Goal: Information Seeking & Learning: Learn about a topic

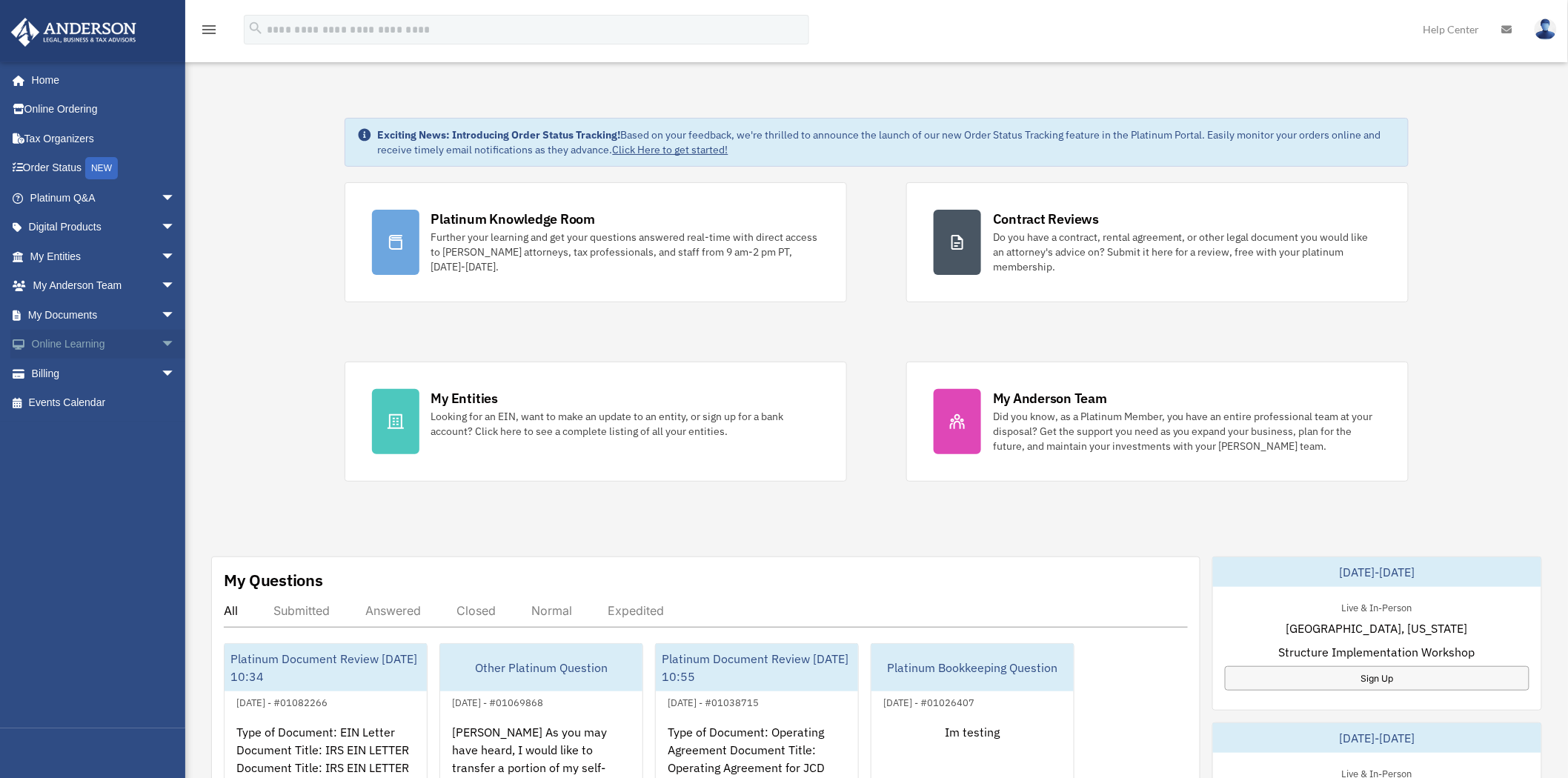
click at [161, 343] on span "arrow_drop_down" at bounding box center [175, 344] width 30 height 30
click at [161, 193] on span "arrow_drop_down" at bounding box center [175, 198] width 30 height 30
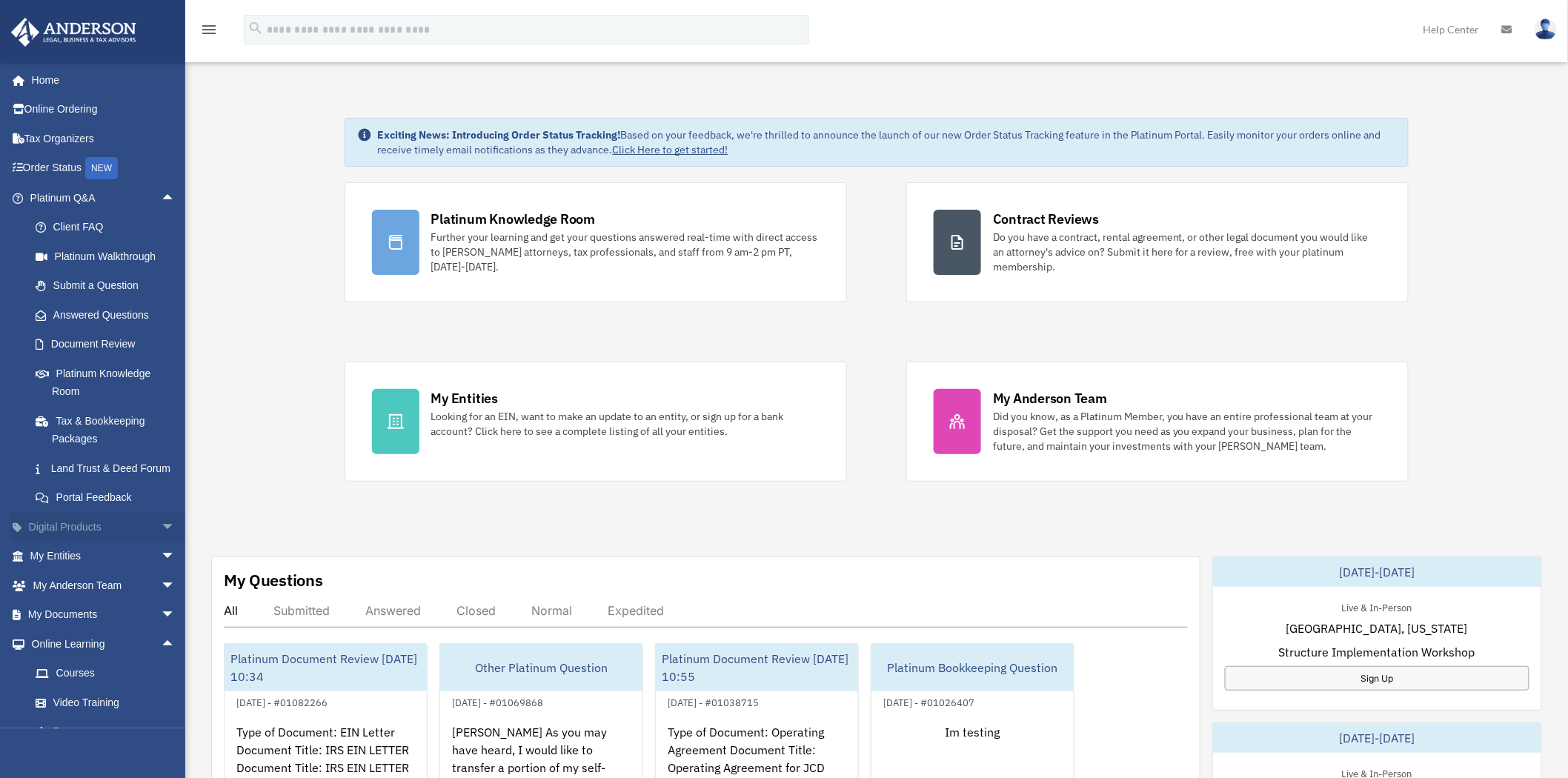
click at [161, 543] on span "arrow_drop_down" at bounding box center [175, 527] width 30 height 30
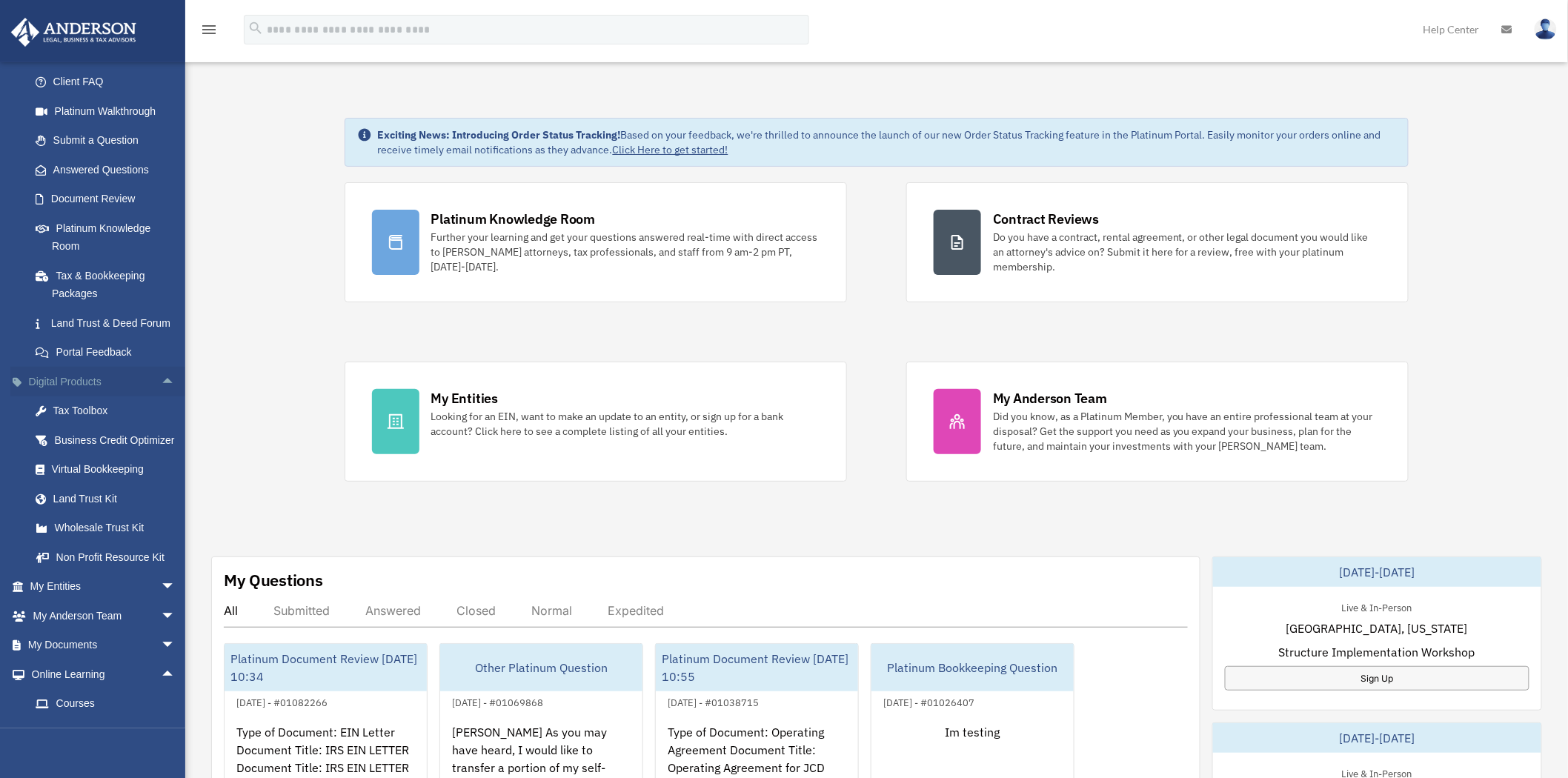
scroll to position [164, 0]
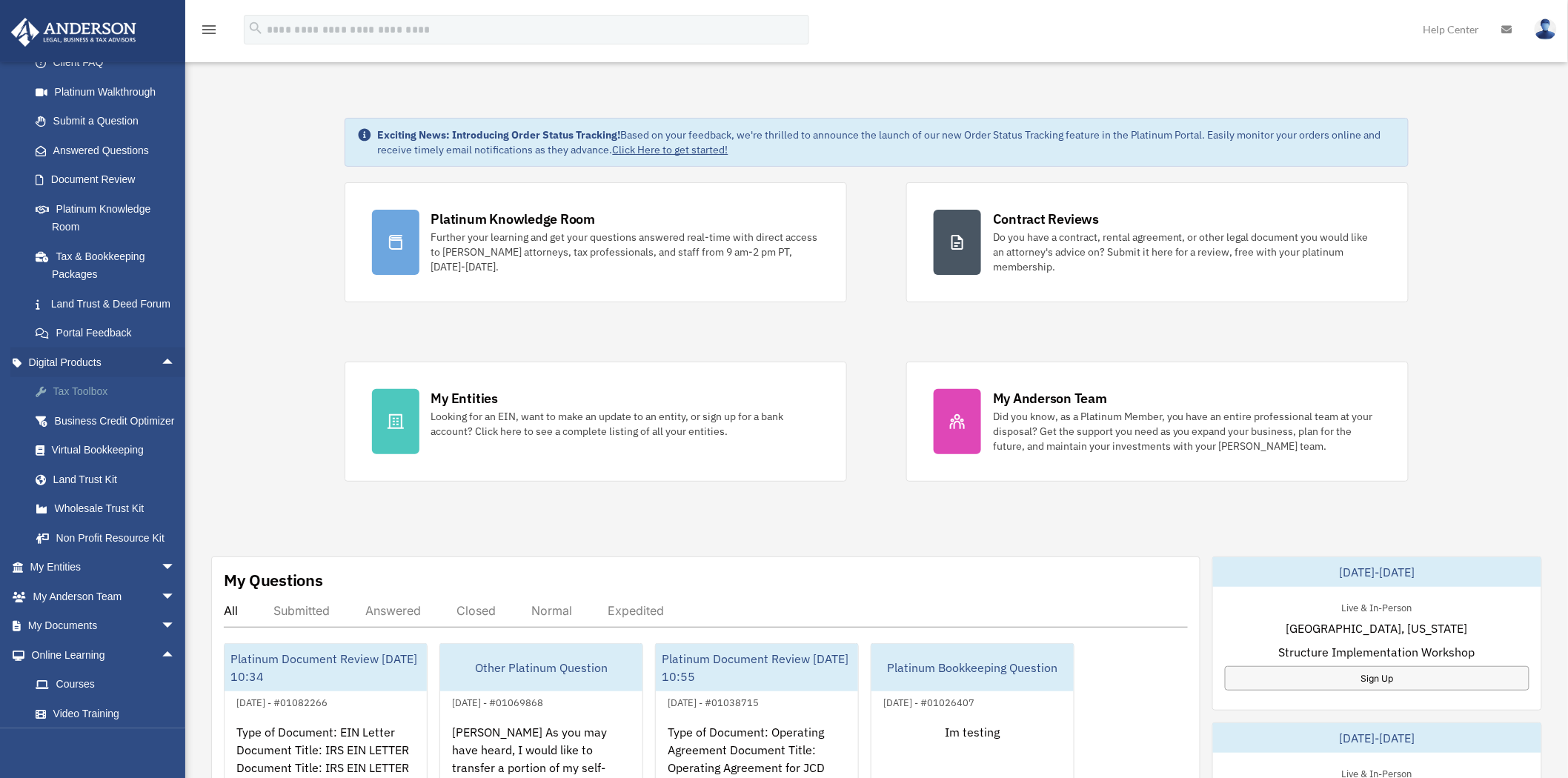
click at [77, 401] on div "Tax Toolbox" at bounding box center [115, 391] width 127 height 18
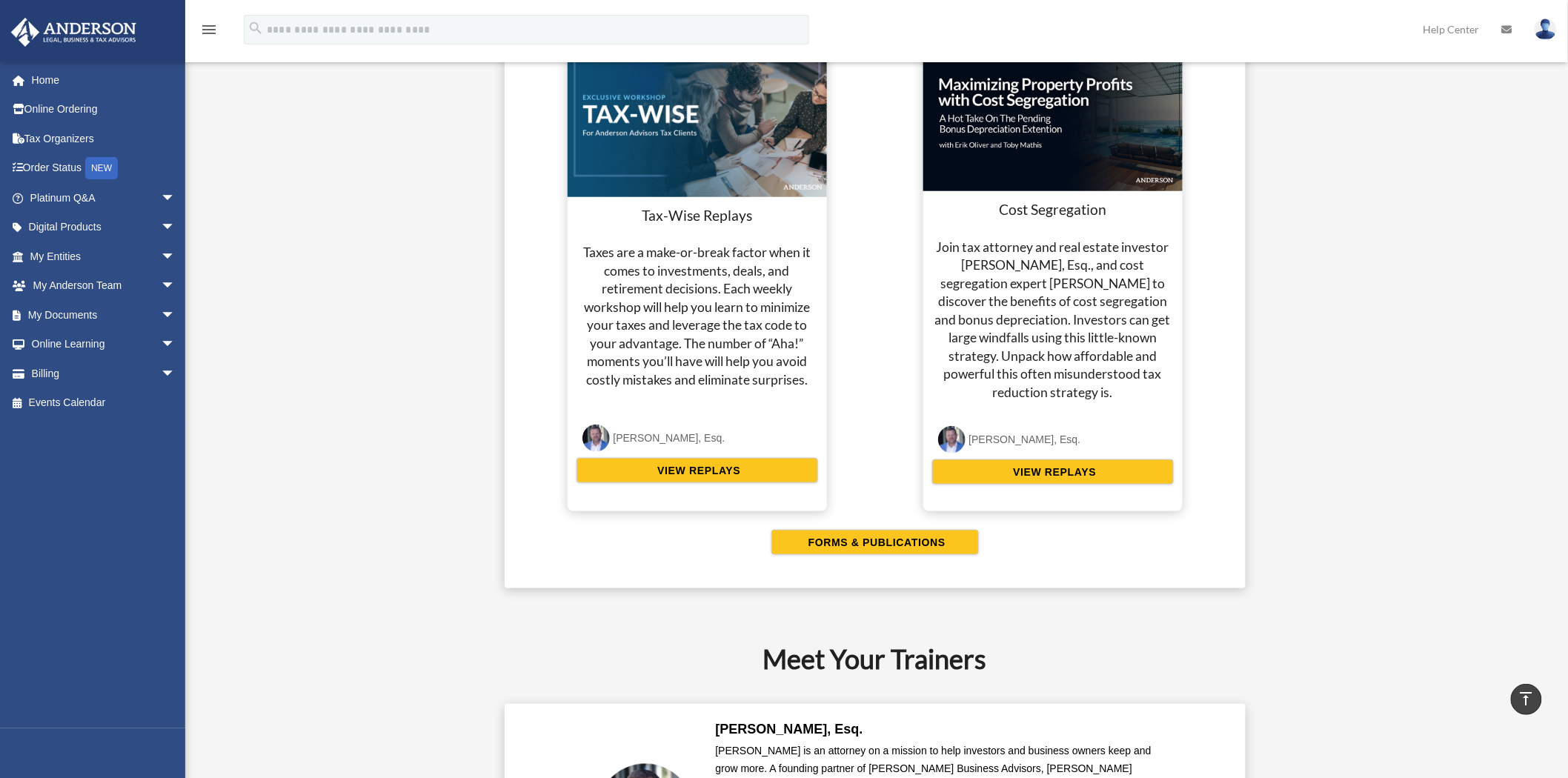
scroll to position [2716, 0]
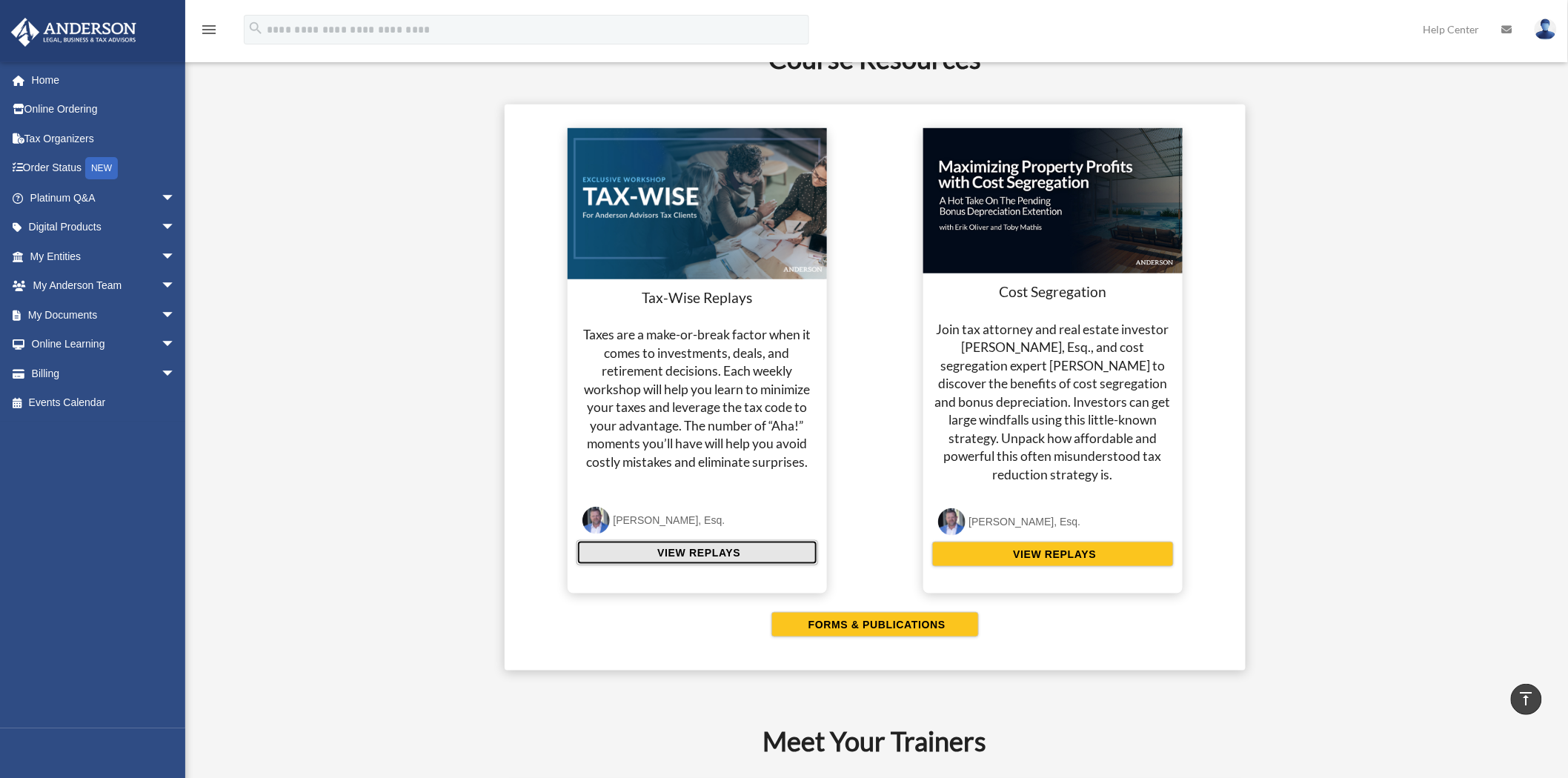
click at [693, 556] on span "VIEW REPLAYS" at bounding box center [696, 553] width 87 height 15
